Goal: Communication & Community: Share content

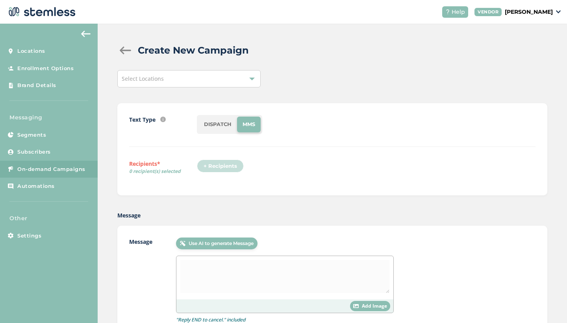
drag, startPoint x: 0, startPoint y: 0, endPoint x: 252, endPoint y: 78, distance: 263.5
click at [252, 78] on div at bounding box center [252, 79] width 6 height 6
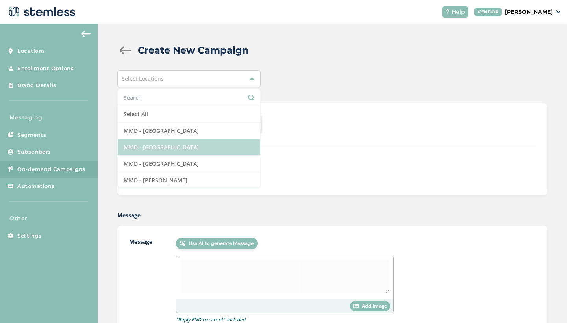
click at [187, 150] on li "MMD - [GEOGRAPHIC_DATA]" at bounding box center [189, 147] width 142 height 17
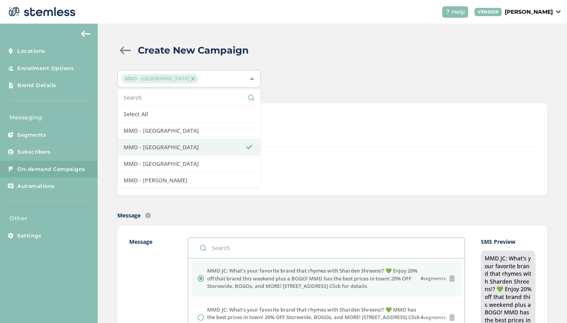
click at [380, 147] on div "Text Type SMS : A cost effective way to reach your customers. Send a intro text…" at bounding box center [332, 149] width 406 height 68
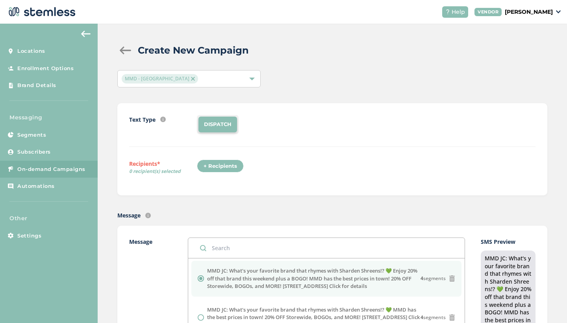
click at [234, 167] on div "+ Recipients" at bounding box center [220, 165] width 47 height 13
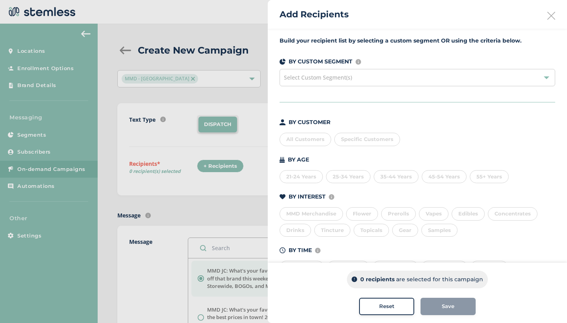
click at [301, 137] on div "All Customers" at bounding box center [305, 139] width 52 height 13
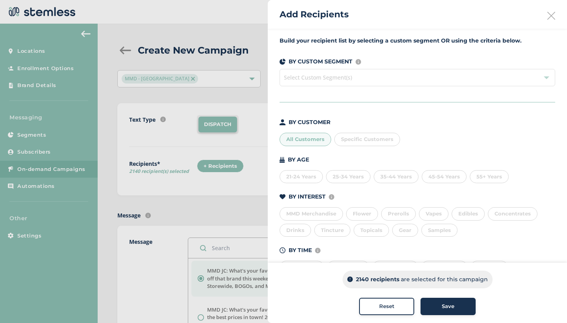
click at [450, 312] on button "Save" at bounding box center [447, 305] width 55 height 17
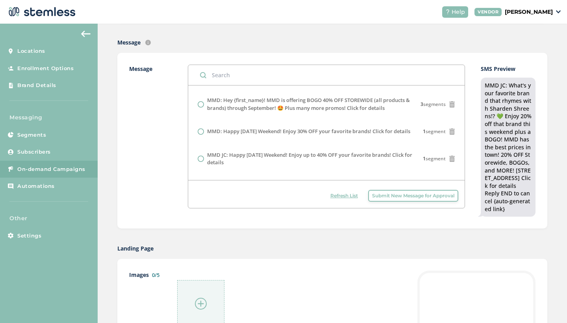
scroll to position [302, 0]
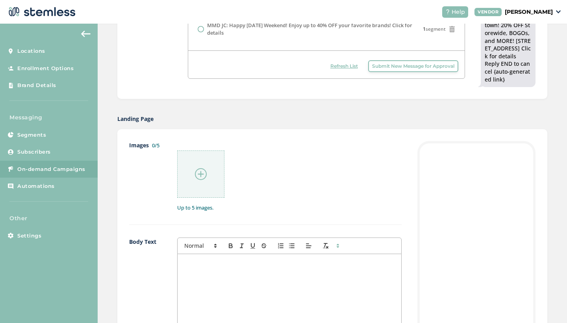
click at [199, 171] on img at bounding box center [201, 174] width 12 height 12
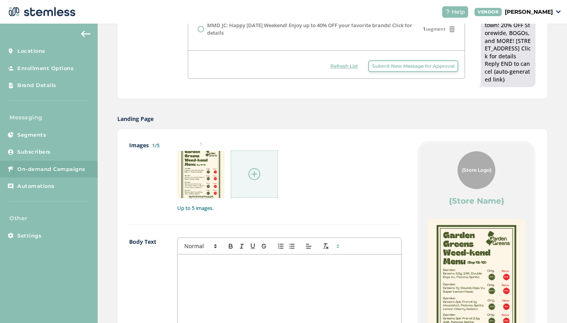
click at [252, 169] on img at bounding box center [254, 174] width 12 height 12
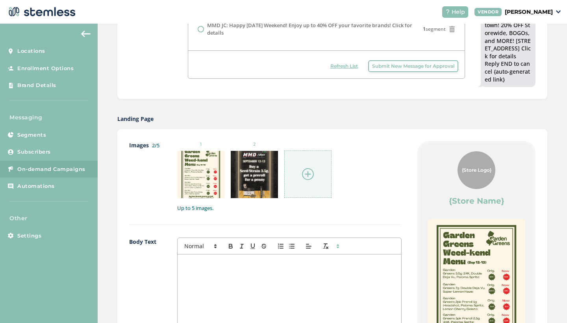
click at [305, 170] on img at bounding box center [308, 174] width 12 height 12
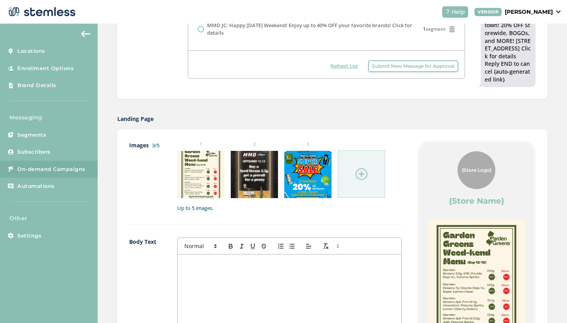
click at [361, 169] on img at bounding box center [361, 174] width 12 height 12
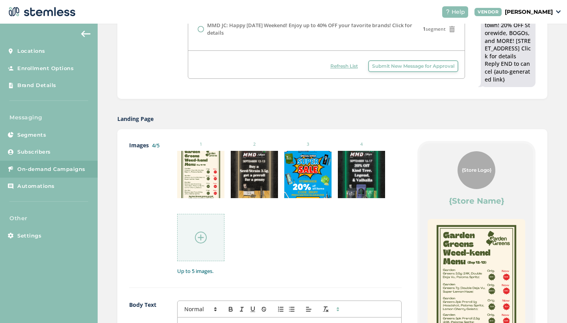
click at [201, 225] on div at bounding box center [200, 237] width 47 height 47
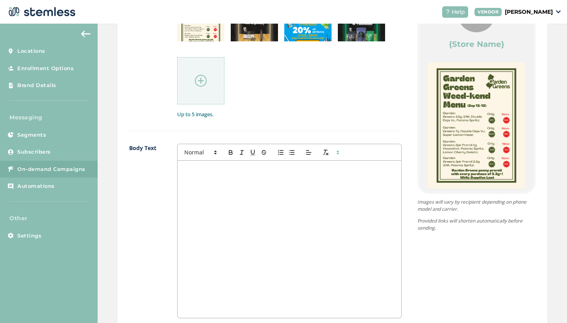
scroll to position [471, 0]
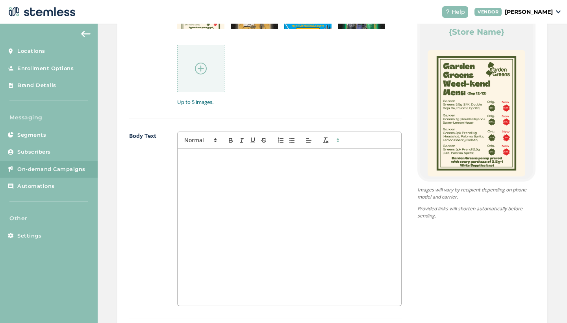
click at [281, 207] on div at bounding box center [289, 226] width 224 height 157
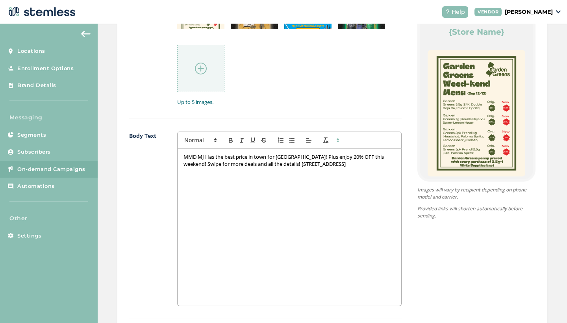
scroll to position [602, 0]
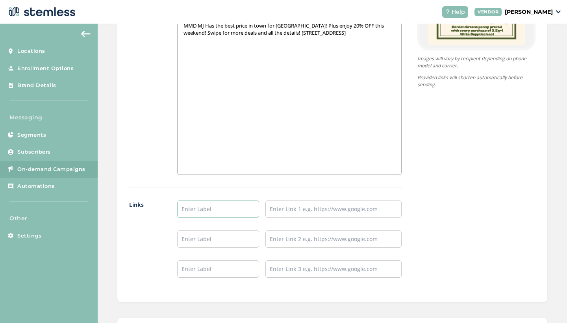
click at [241, 209] on input "text" at bounding box center [218, 208] width 82 height 17
type input "SHOP NOW"
click at [289, 200] on input "text" at bounding box center [333, 208] width 136 height 17
paste input "[URL][DOMAIN_NAME]"
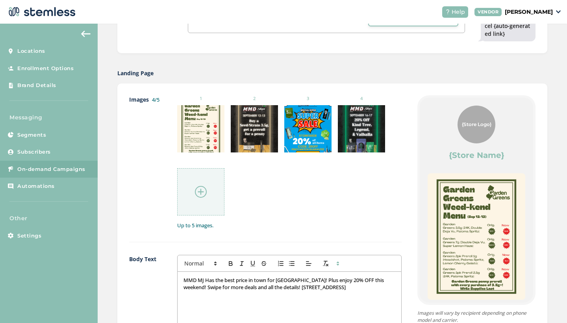
scroll to position [349, 0]
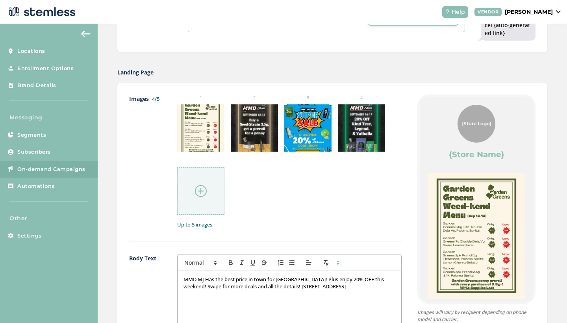
type input "[URL][DOMAIN_NAME]"
drag, startPoint x: 203, startPoint y: 275, endPoint x: 228, endPoint y: 274, distance: 25.2
click at [203, 275] on p "MMD MJ Has the best price in town for [GEOGRAPHIC_DATA]! Plus enjoy 20% OFF thi…" at bounding box center [289, 282] width 212 height 15
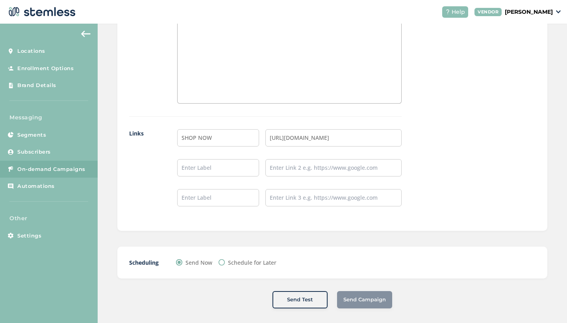
scroll to position [0, 0]
click at [320, 258] on div "Send Now Schedule for Later" at bounding box center [284, 262] width 217 height 8
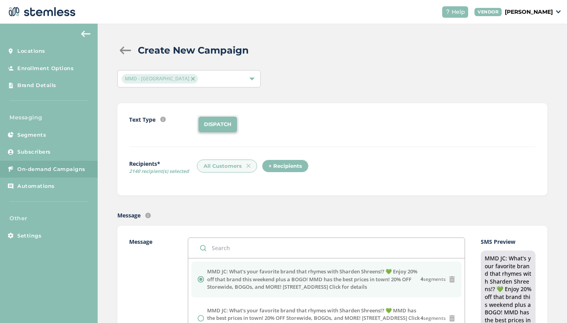
click at [229, 124] on li "DISPATCH" at bounding box center [217, 124] width 39 height 16
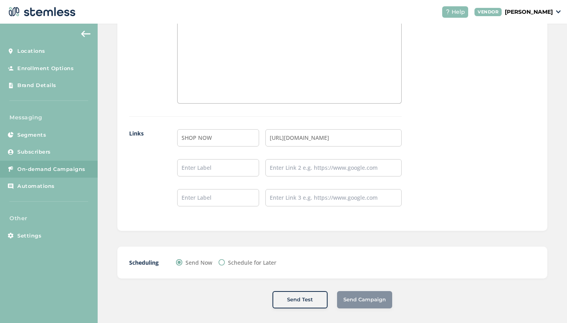
click at [256, 258] on label "Schedule for Later" at bounding box center [252, 262] width 48 height 8
click at [225, 259] on input "Schedule for Later" at bounding box center [221, 262] width 6 height 6
radio input "true"
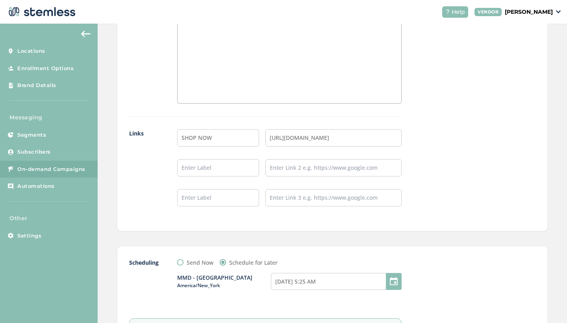
click at [196, 260] on label "Send Now" at bounding box center [200, 262] width 27 height 8
click at [183, 260] on input "Send Now" at bounding box center [180, 262] width 6 height 6
radio input "true"
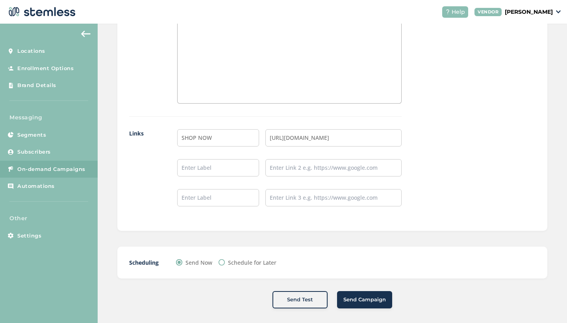
click at [264, 258] on label "Schedule for Later" at bounding box center [252, 262] width 48 height 8
click at [225, 259] on input "Schedule for Later" at bounding box center [221, 262] width 6 height 6
radio input "true"
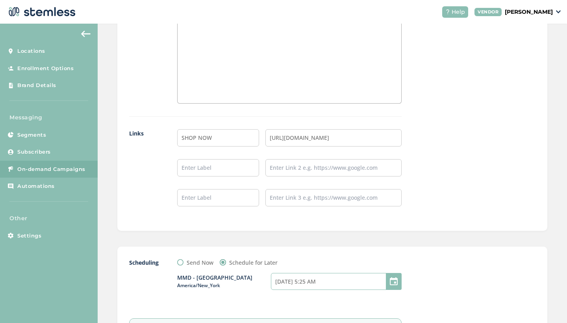
click at [377, 279] on input "[DATE] 5:25 AM" at bounding box center [336, 281] width 131 height 17
select select "8"
select select "25"
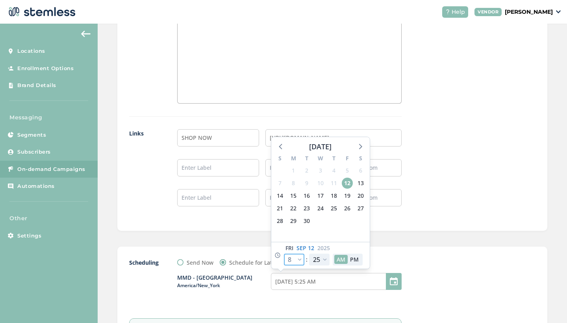
select select "9"
type input "[DATE] 6:25 AM"
select select "9"
click at [450, 258] on div at bounding box center [476, 311] width 118 height 106
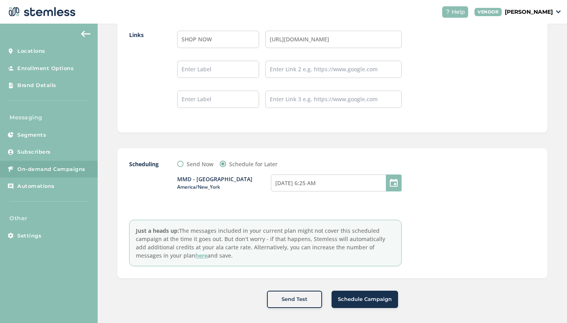
scroll to position [771, 0]
click at [370, 296] on span "Schedule Campaign" at bounding box center [365, 300] width 54 height 8
